Goal: Book appointment/travel/reservation

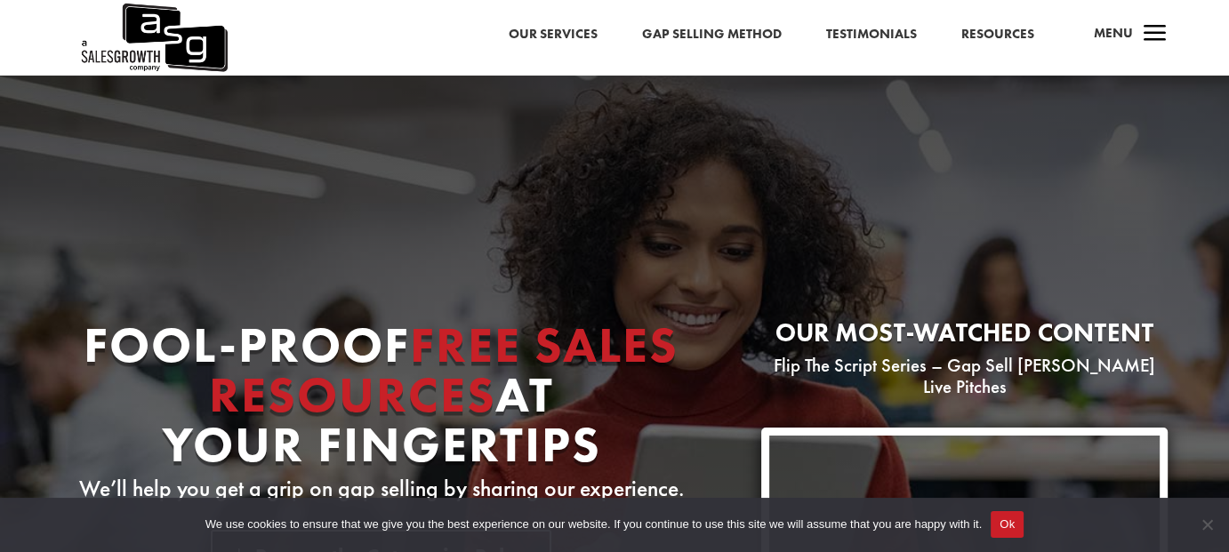
click at [1102, 37] on span "Menu" at bounding box center [1113, 33] width 39 height 18
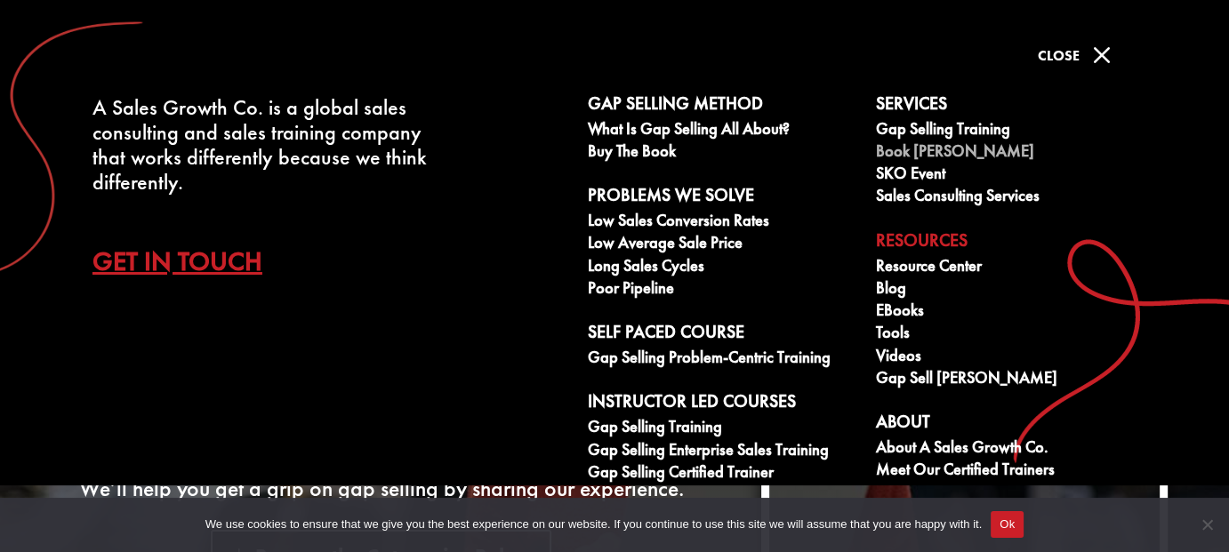
click at [929, 153] on link "Book [PERSON_NAME]" at bounding box center [1010, 153] width 269 height 22
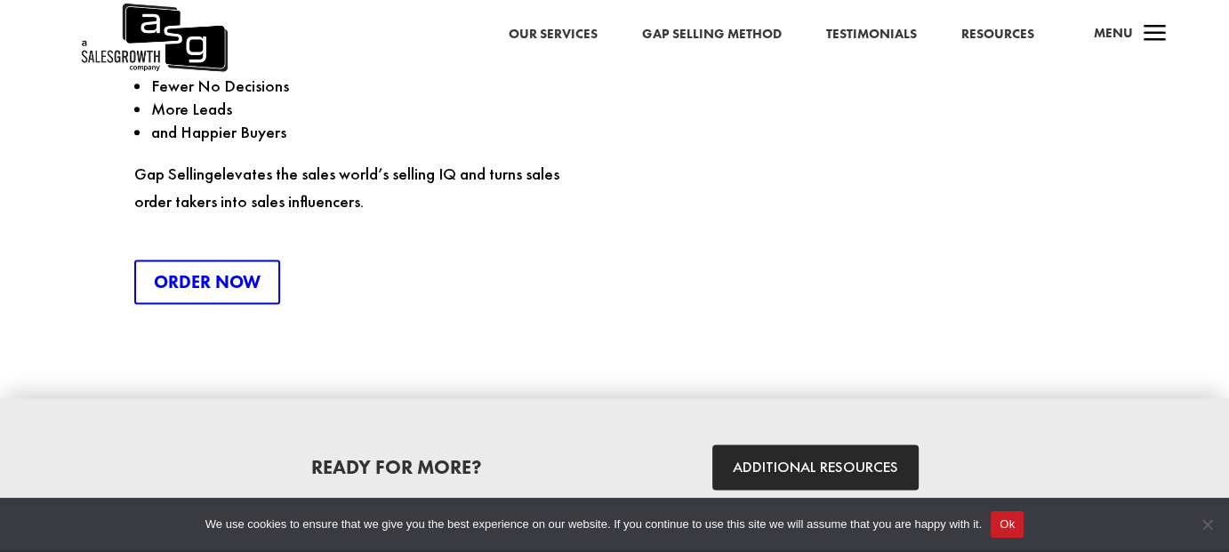
scroll to position [2608, 0]
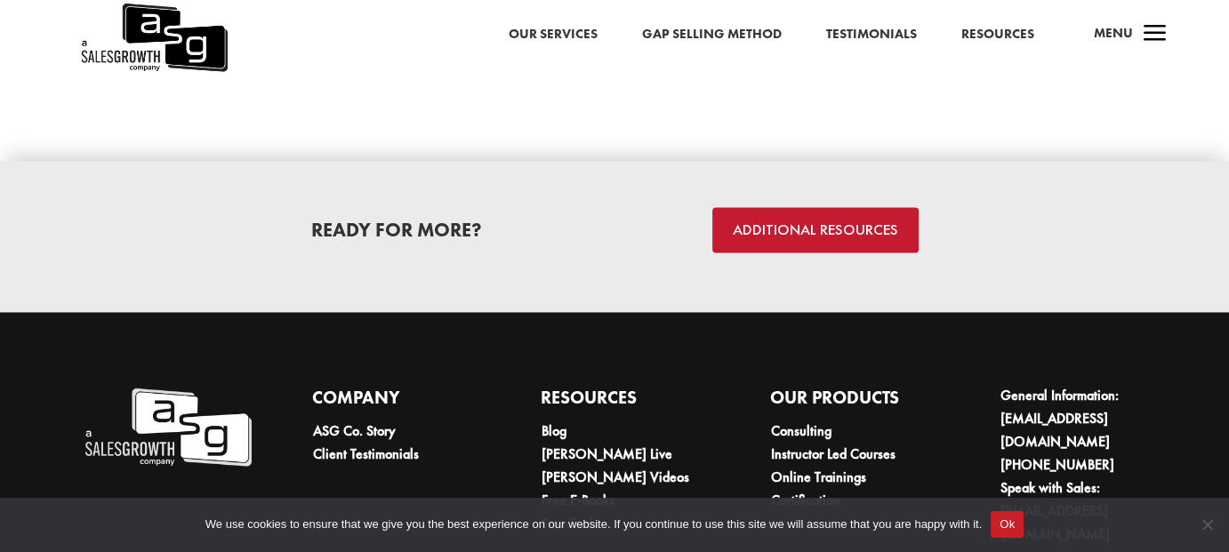
click at [843, 212] on link "ADDITIONAL RESOURCES" at bounding box center [815, 229] width 206 height 45
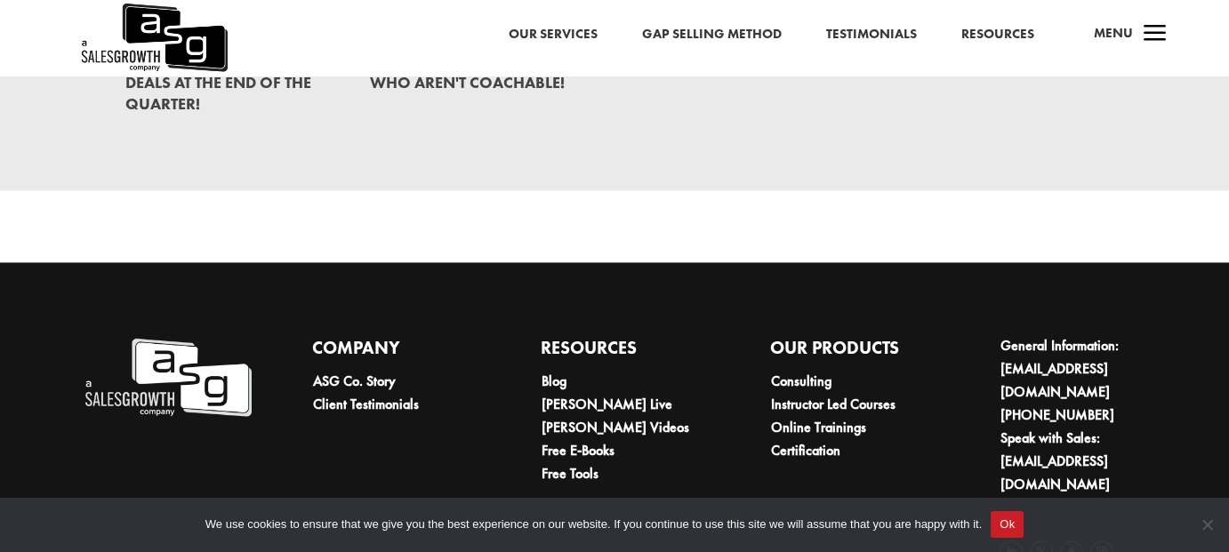
scroll to position [2665, 0]
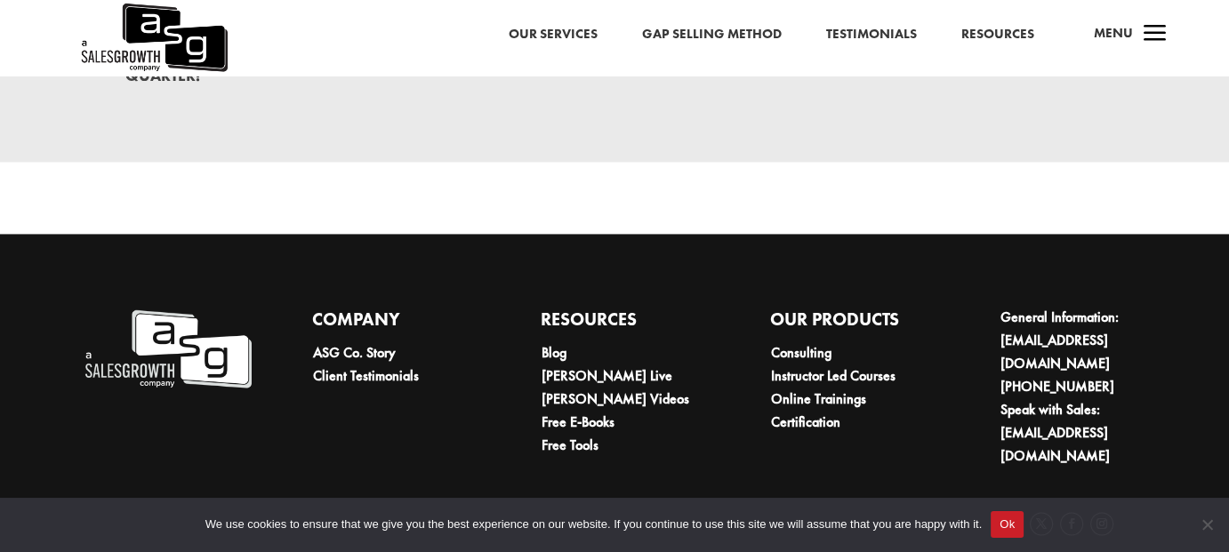
click at [1003, 523] on button "Ok" at bounding box center [1006, 524] width 33 height 27
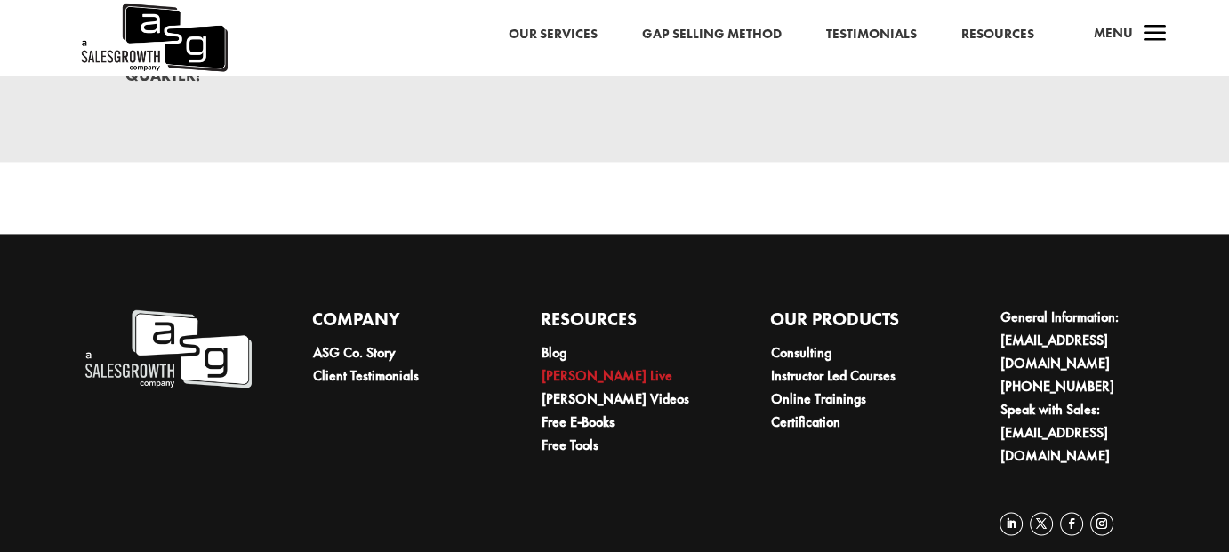
click at [569, 366] on link "[PERSON_NAME] Live" at bounding box center [606, 375] width 131 height 19
